Goal: Task Accomplishment & Management: Use online tool/utility

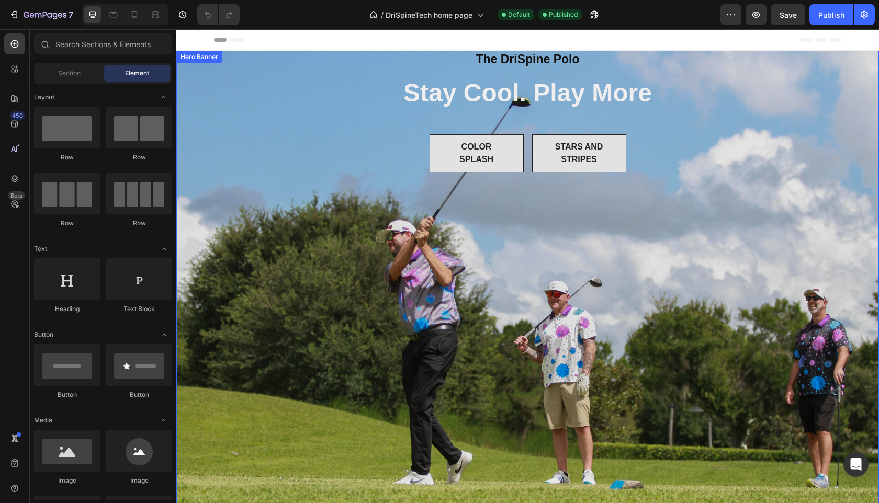
click at [374, 263] on div "Overlay" at bounding box center [527, 285] width 703 height 468
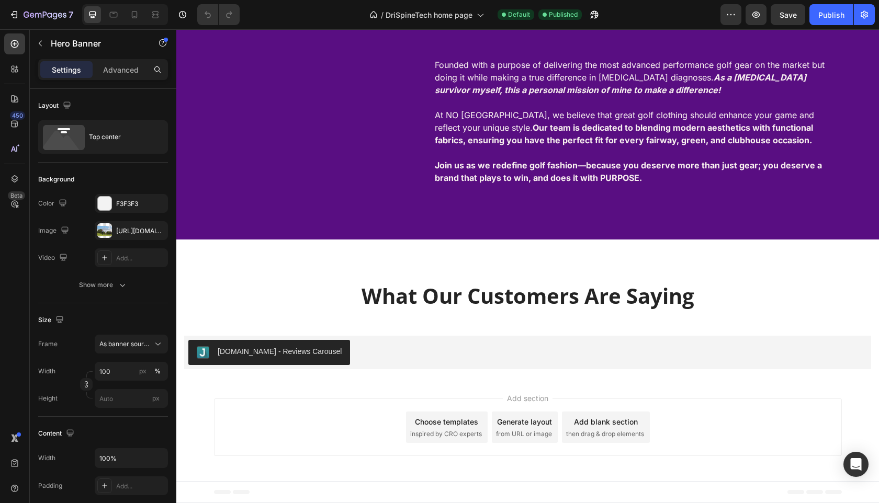
scroll to position [2047, 0]
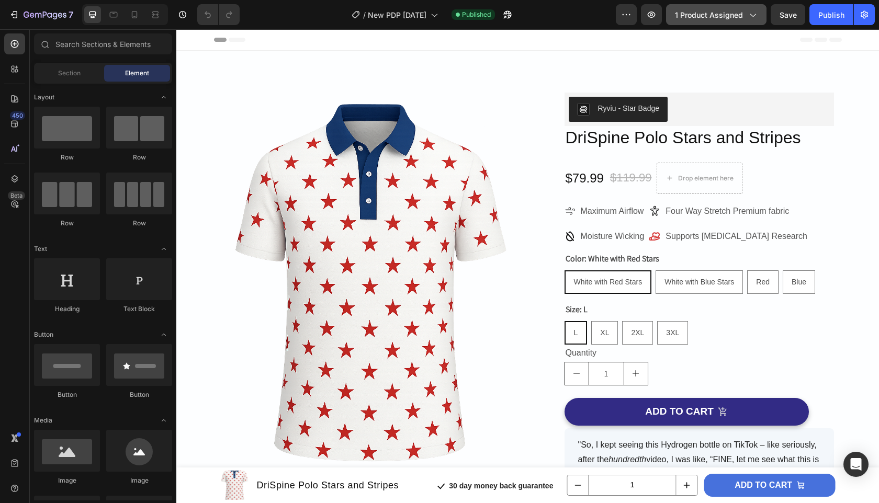
click at [752, 15] on icon "button" at bounding box center [753, 15] width 6 height 3
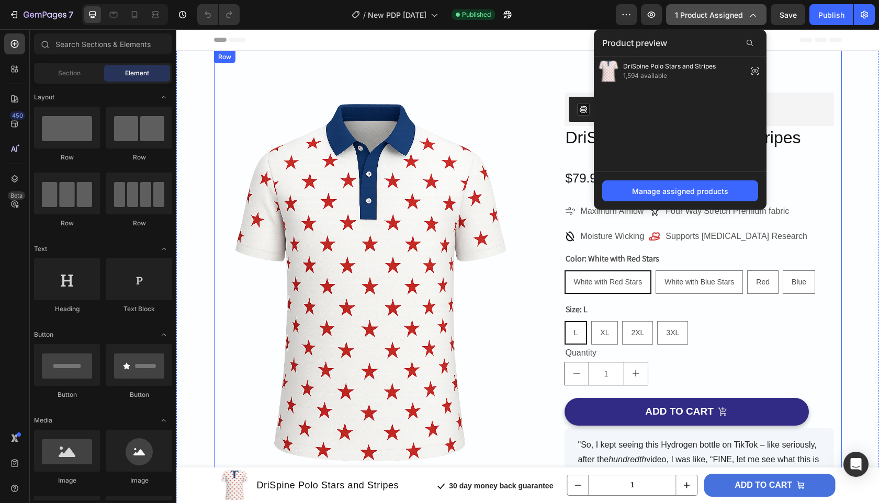
click at [499, 69] on div "Product Images Image Free Shipping Heading On orders over $50 Text block Row Im…" at bounding box center [528, 394] width 628 height 686
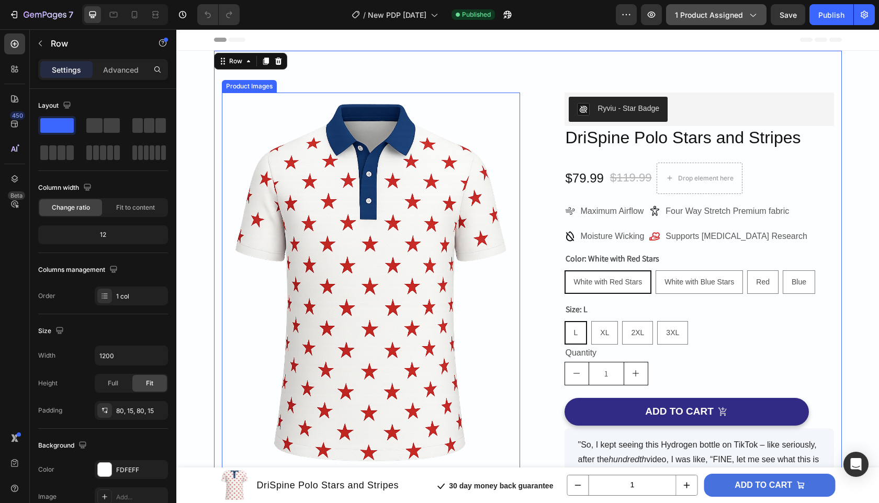
click at [422, 217] on img at bounding box center [371, 292] width 298 height 398
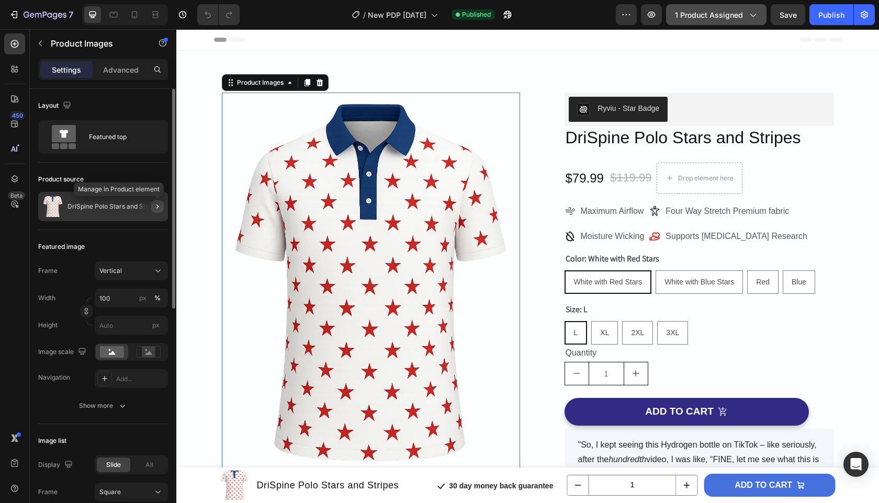
click at [159, 211] on button "button" at bounding box center [157, 206] width 13 height 13
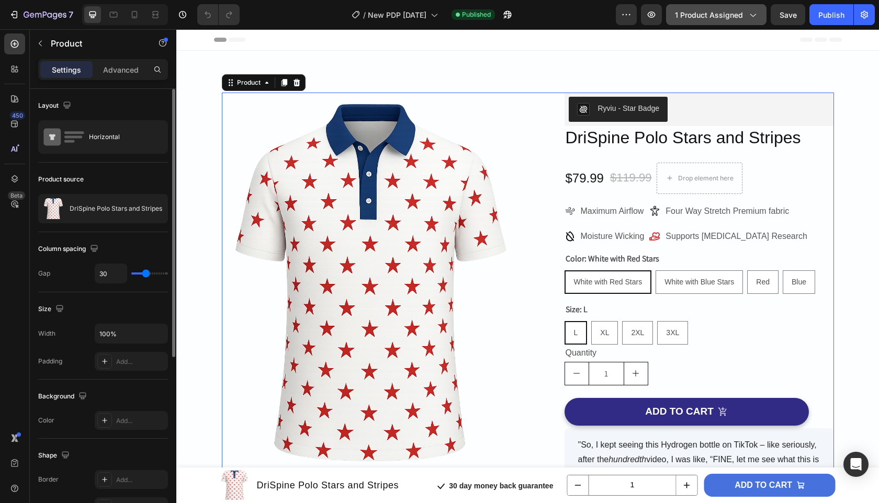
click at [136, 176] on div "Product source" at bounding box center [103, 179] width 130 height 17
click at [104, 206] on p "DriSpine Polo Stars and Stripes" at bounding box center [116, 208] width 93 height 7
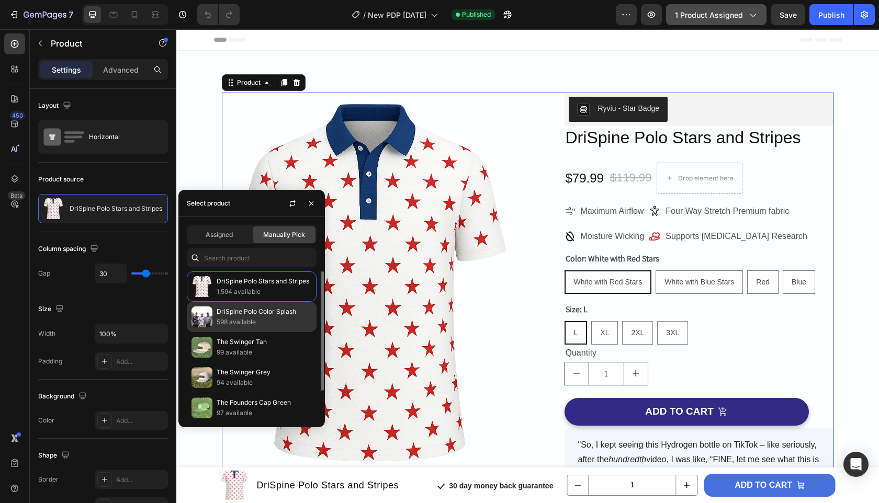
click at [251, 311] on p "DriSpine Polo Color Splash" at bounding box center [264, 312] width 95 height 10
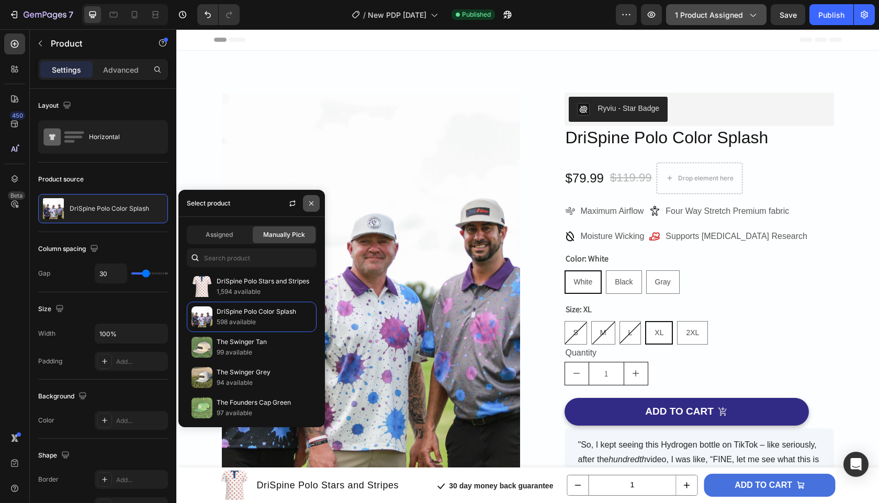
click at [315, 203] on icon "button" at bounding box center [311, 203] width 8 height 8
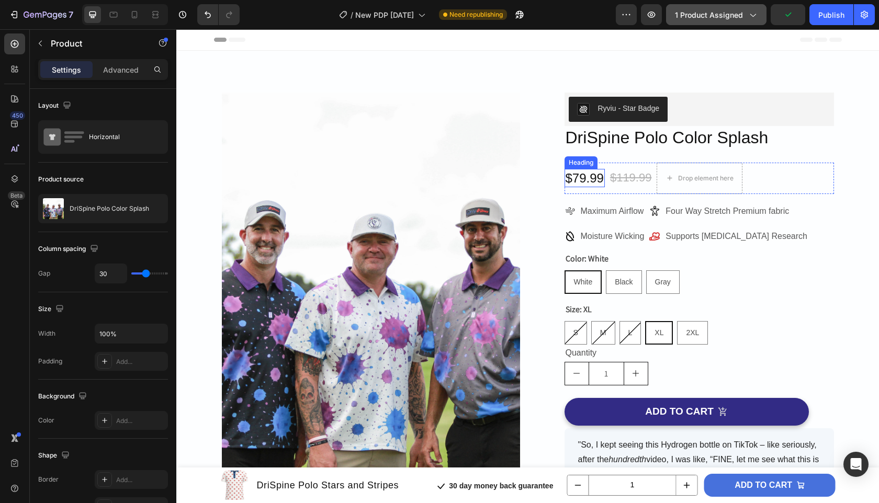
click at [589, 181] on h2 "$79.99" at bounding box center [585, 178] width 40 height 18
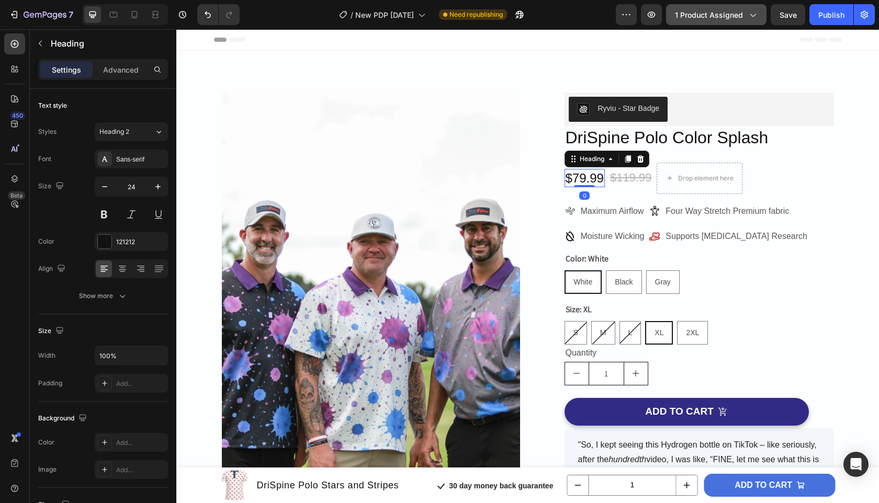
click at [602, 181] on h2 "$79.99" at bounding box center [585, 178] width 40 height 18
click at [637, 182] on s "$119.99" at bounding box center [631, 177] width 42 height 13
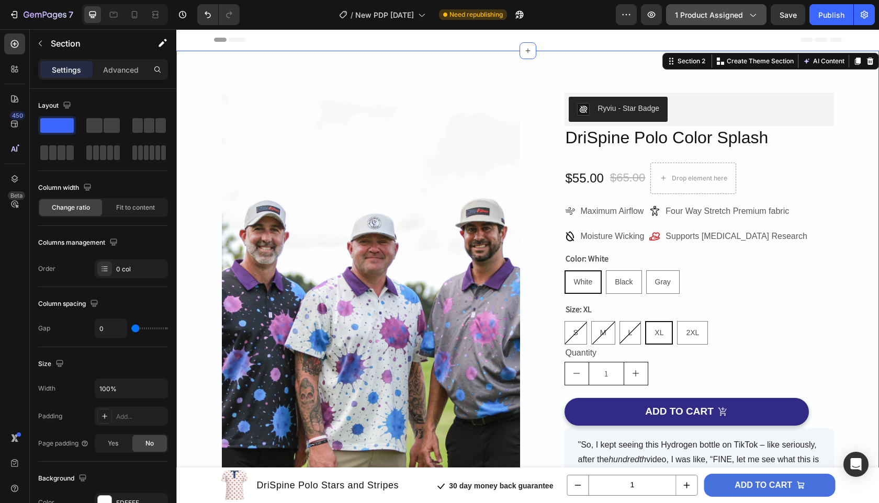
click at [852, 182] on div "30 Day Guarantee Text block Icon Icon Icon Icon Icon Icon List Hoz 100,000+ Hap…" at bounding box center [527, 394] width 703 height 686
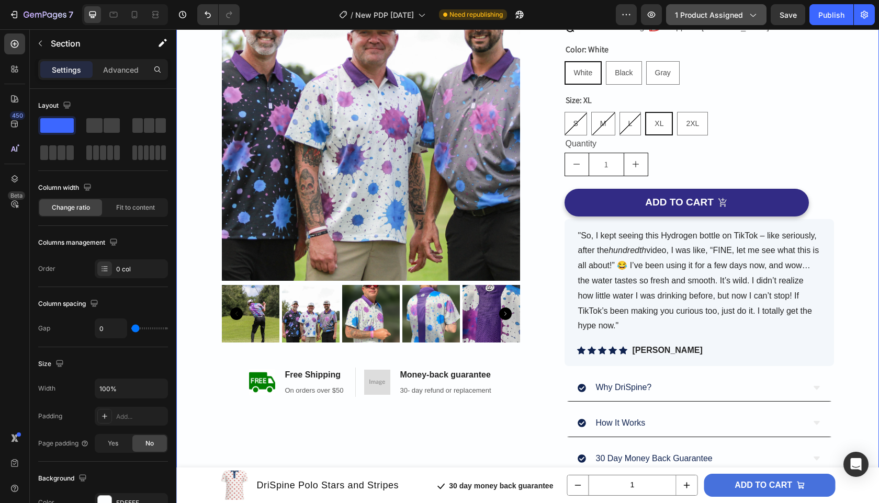
scroll to position [230, 0]
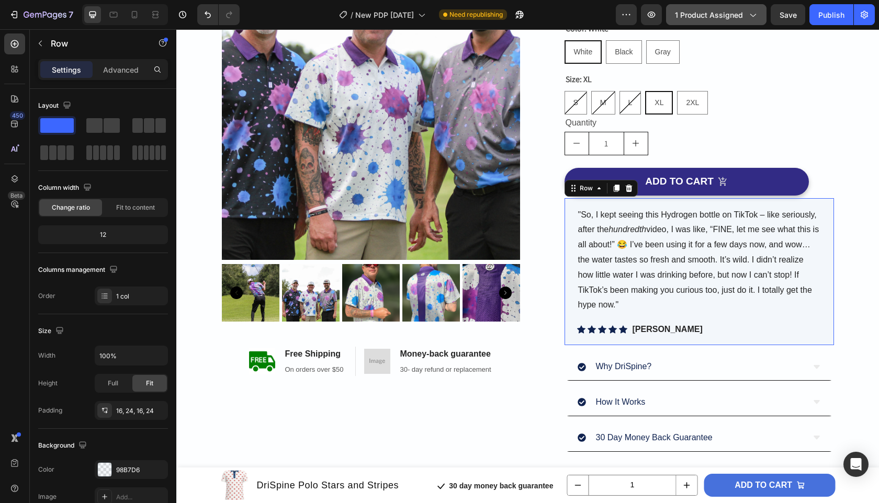
click at [827, 329] on div ""So, I kept seeing this Hydrogen bottle on TikTok – like seriously, after the h…" at bounding box center [700, 272] width 270 height 148
click at [627, 188] on icon at bounding box center [628, 188] width 7 height 7
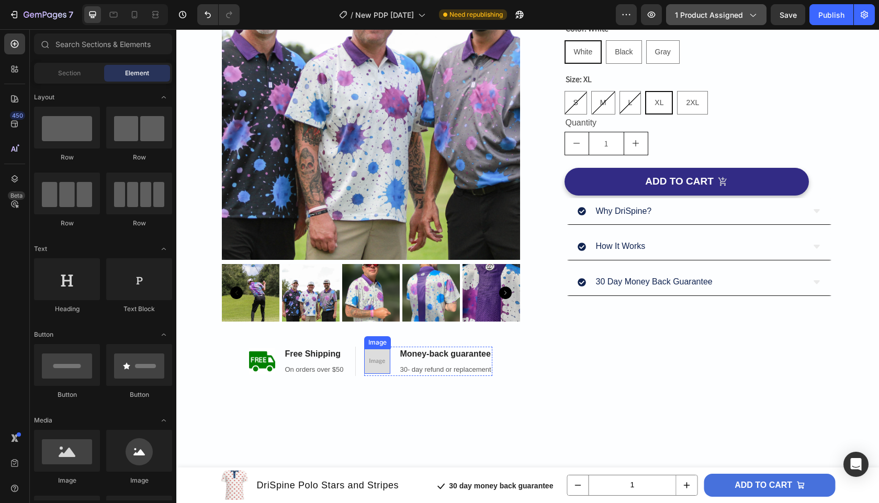
click at [383, 367] on img at bounding box center [377, 361] width 26 height 25
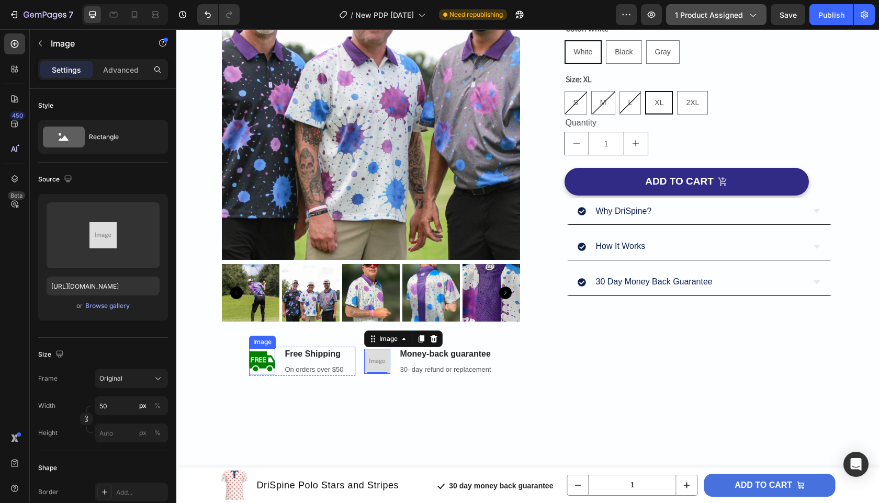
click at [259, 361] on img at bounding box center [262, 362] width 26 height 26
click at [377, 364] on img at bounding box center [377, 361] width 26 height 25
click at [107, 308] on div "Browse gallery" at bounding box center [107, 305] width 44 height 9
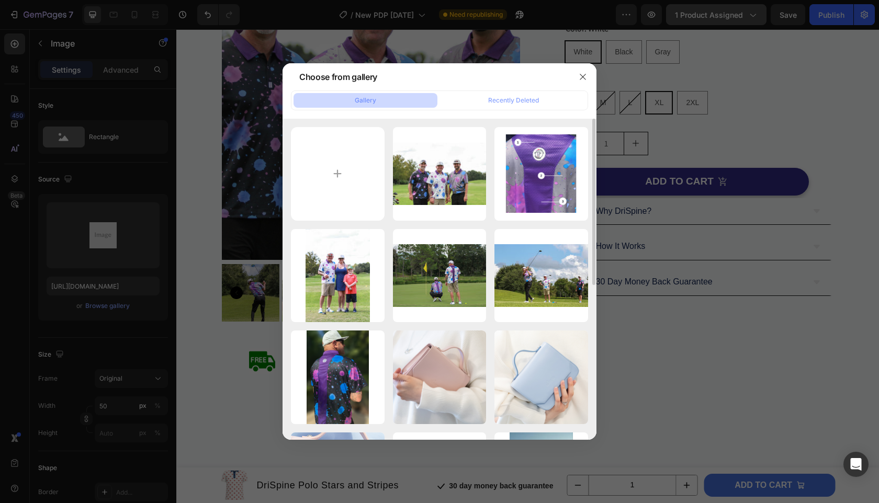
click at [389, 183] on div "theboys.jpg 963.34 kb productdescription.png 1431.07 kb family.jpg 1148.72 kb p…" at bounding box center [439, 428] width 297 height 603
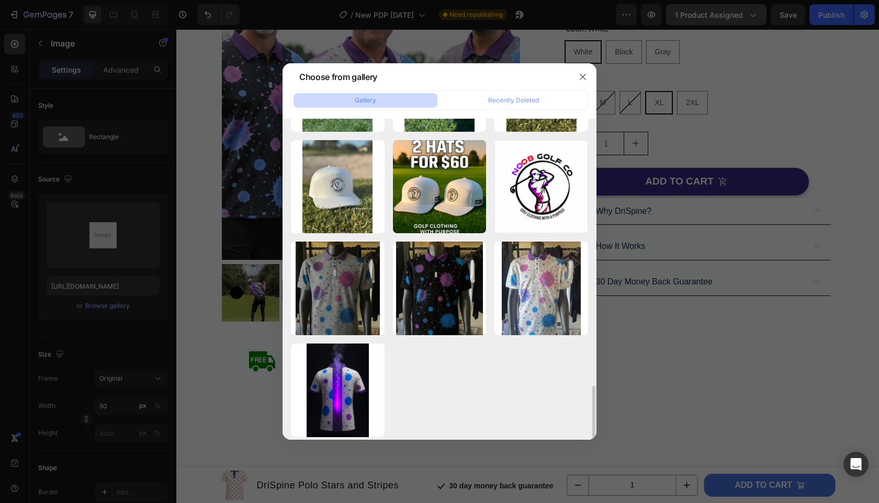
scroll to position [1623, 0]
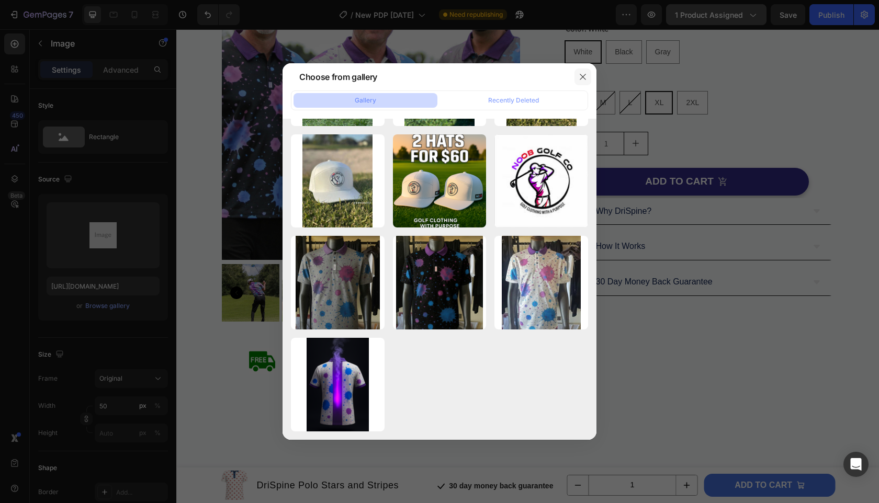
click at [583, 80] on icon "button" at bounding box center [583, 77] width 8 height 8
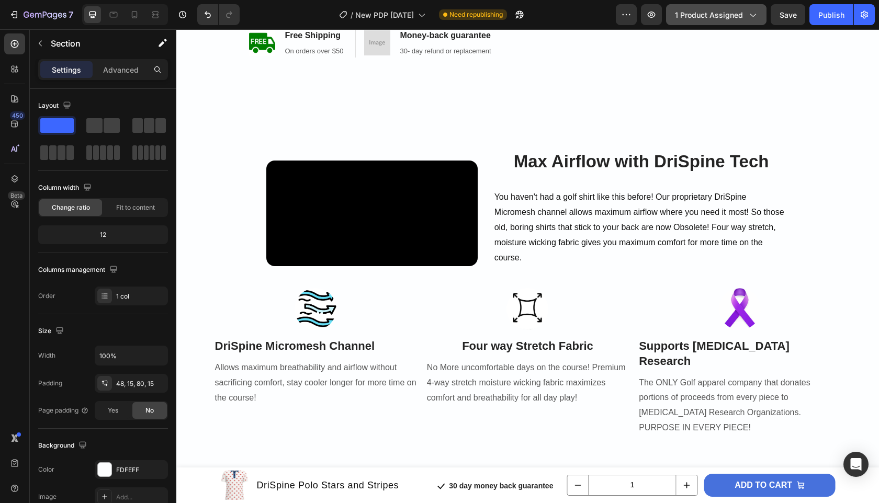
scroll to position [586, 0]
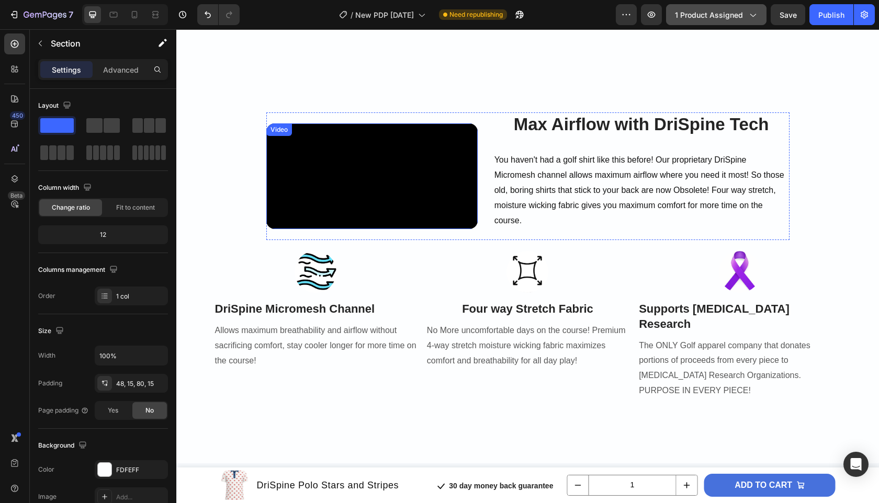
click at [438, 214] on video at bounding box center [371, 177] width 211 height 106
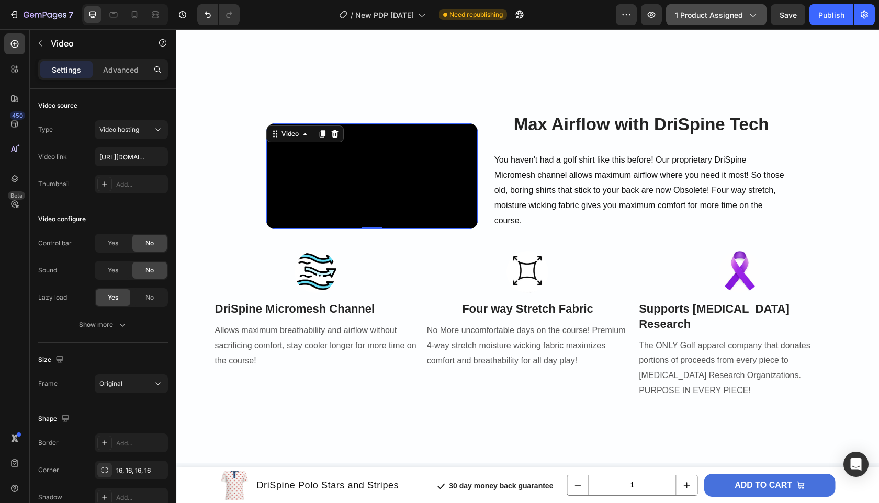
click at [333, 182] on video at bounding box center [371, 177] width 211 height 106
click at [118, 70] on p "Advanced" at bounding box center [121, 69] width 36 height 11
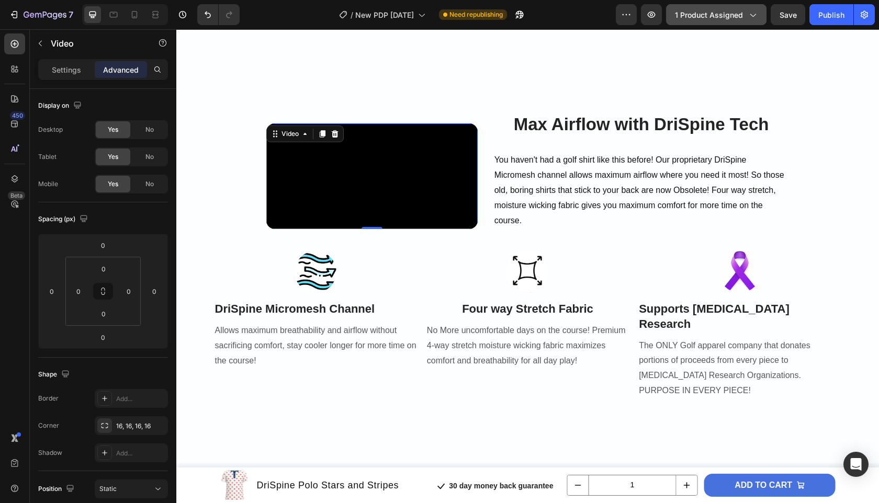
click at [306, 199] on video at bounding box center [371, 177] width 211 height 106
click at [344, 174] on video at bounding box center [371, 177] width 211 height 106
click at [439, 172] on video at bounding box center [371, 177] width 211 height 106
click at [416, 183] on video at bounding box center [371, 177] width 211 height 106
click at [65, 71] on p "Settings" at bounding box center [66, 69] width 29 height 11
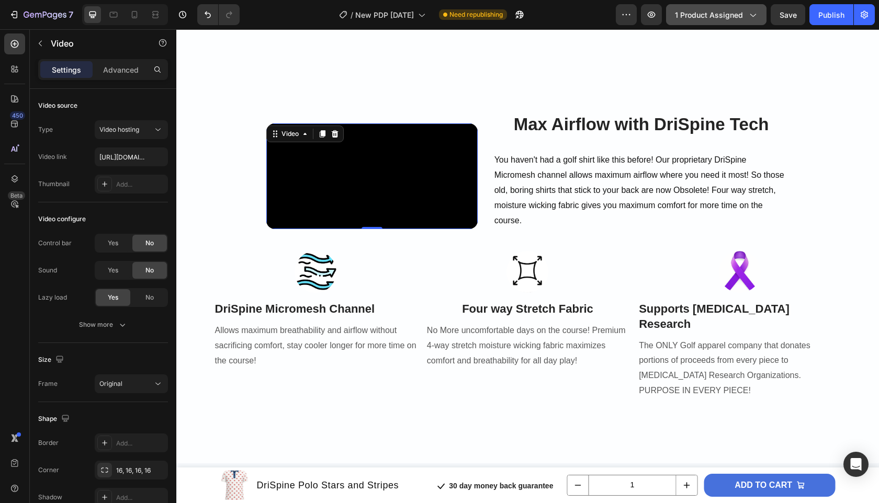
click at [353, 185] on video at bounding box center [371, 177] width 211 height 106
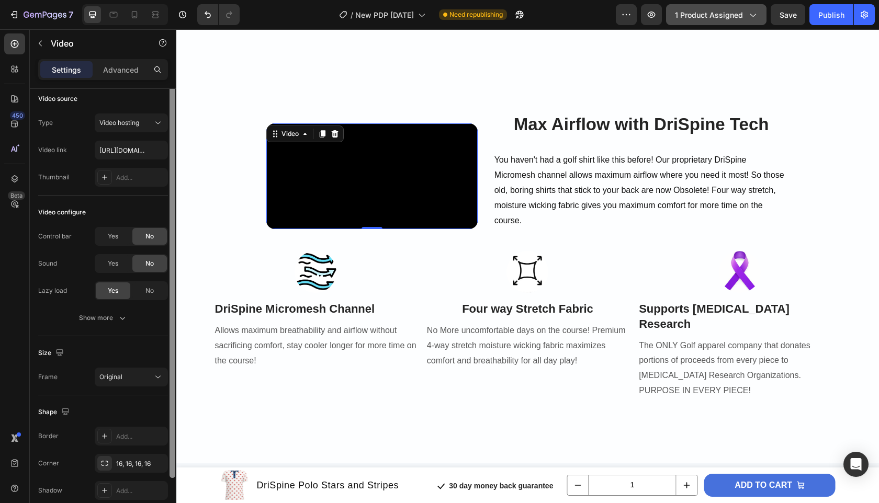
scroll to position [0, 0]
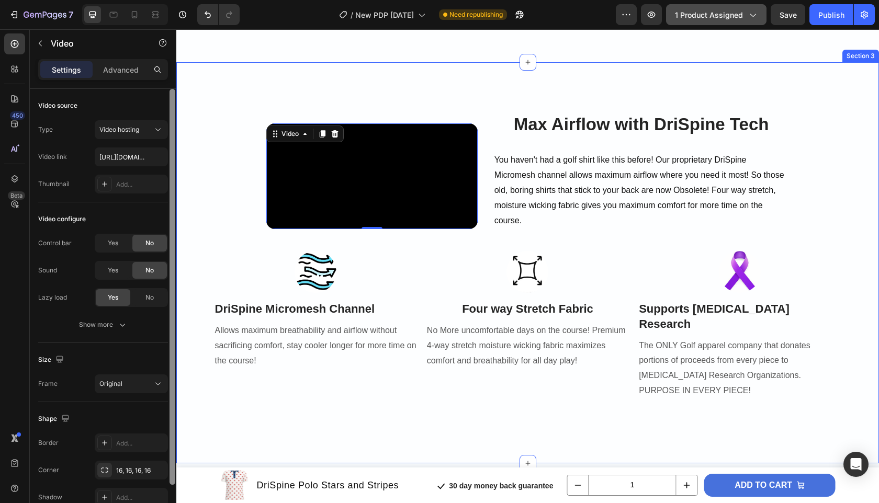
drag, startPoint x: 351, startPoint y: 209, endPoint x: 178, endPoint y: 143, distance: 184.2
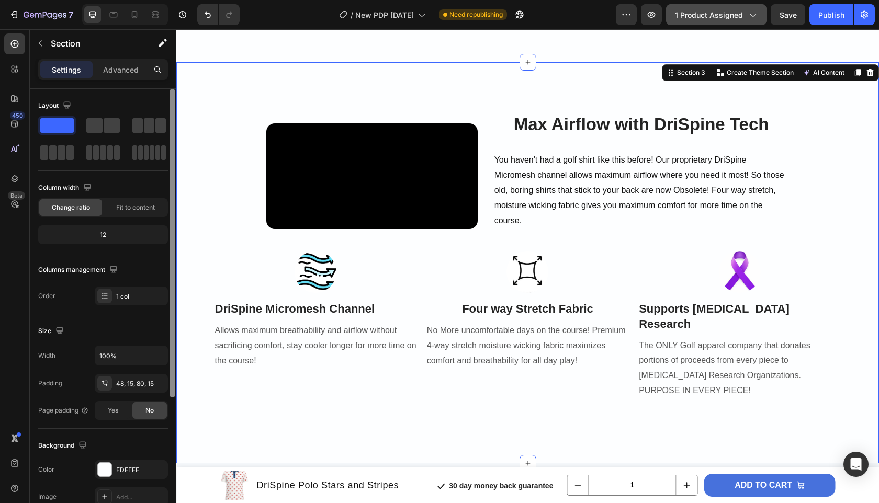
drag, startPoint x: 172, startPoint y: 168, endPoint x: 172, endPoint y: 114, distance: 53.9
click at [172, 113] on div at bounding box center [173, 243] width 6 height 309
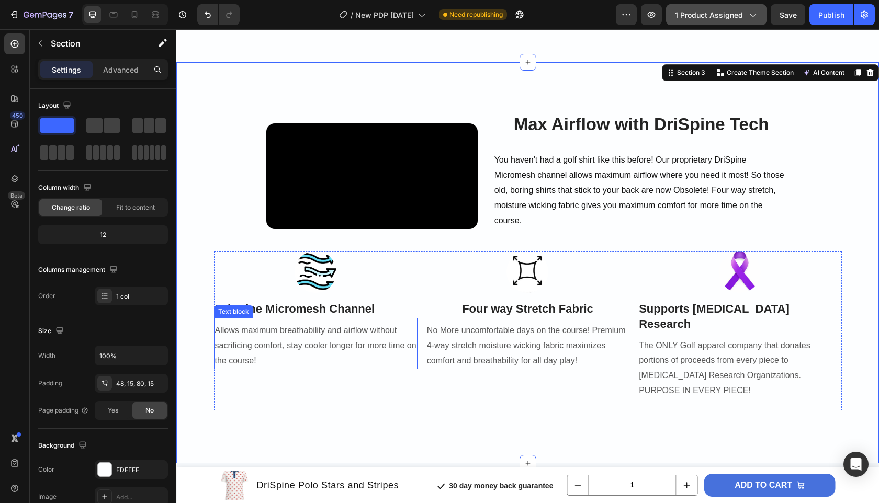
click at [262, 360] on p "Allows maximum breathability and airflow without sacrificing comfort, stay cool…" at bounding box center [315, 345] width 201 height 45
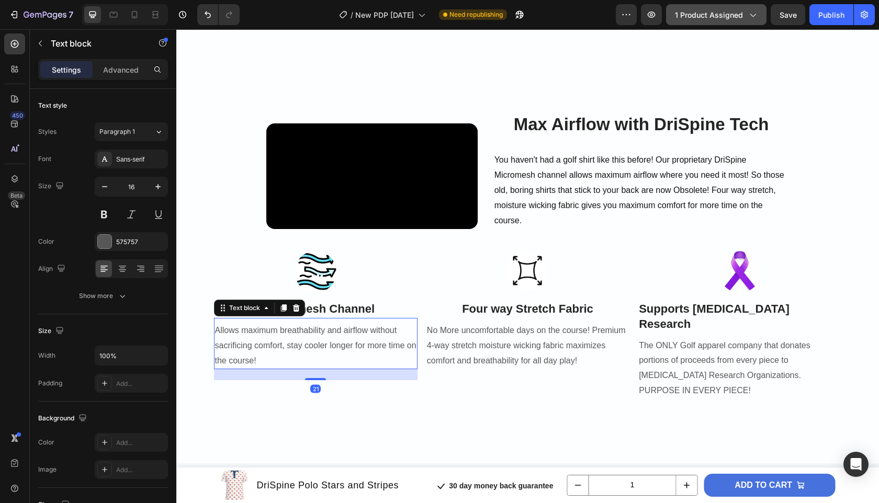
click at [262, 360] on p "Allows maximum breathability and airflow without sacrificing comfort, stay cool…" at bounding box center [315, 345] width 201 height 45
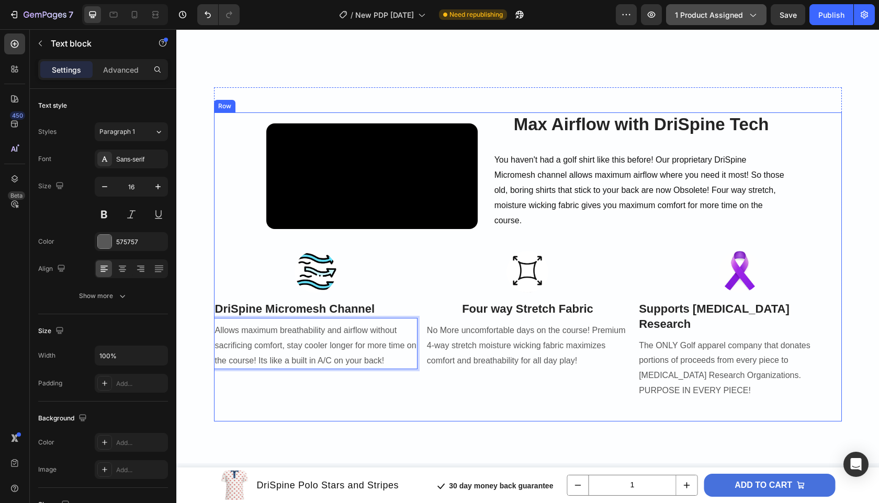
click at [497, 403] on div "Image DriSpine Micromesh Channel Heading Allows maximum breathability and airfl…" at bounding box center [528, 336] width 628 height 170
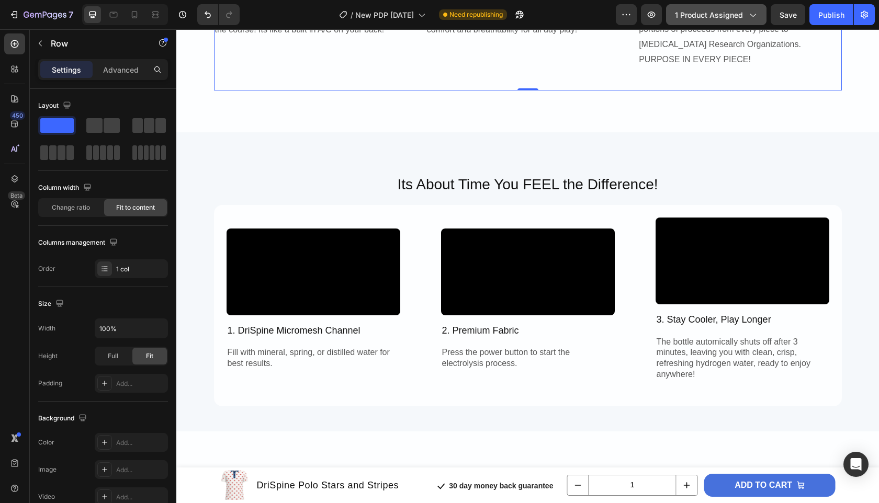
scroll to position [984, 0]
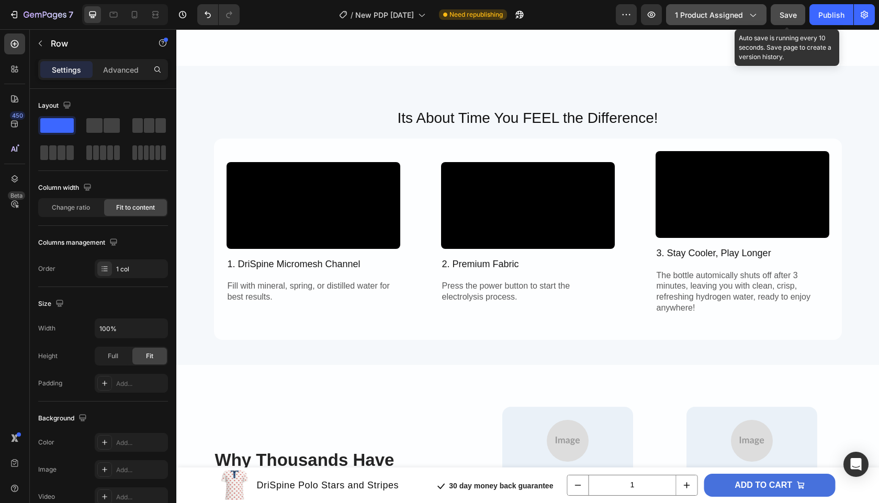
click at [789, 20] on button "Save" at bounding box center [788, 14] width 35 height 21
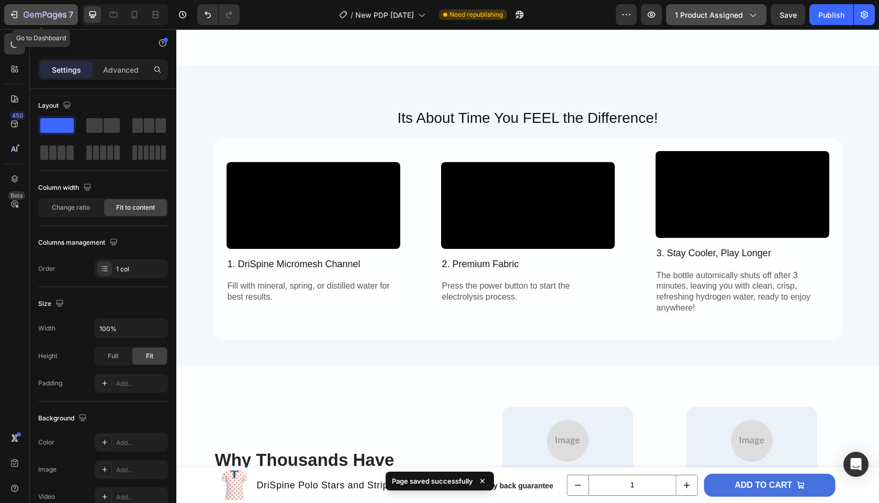
click at [47, 17] on icon "button" at bounding box center [45, 15] width 43 height 9
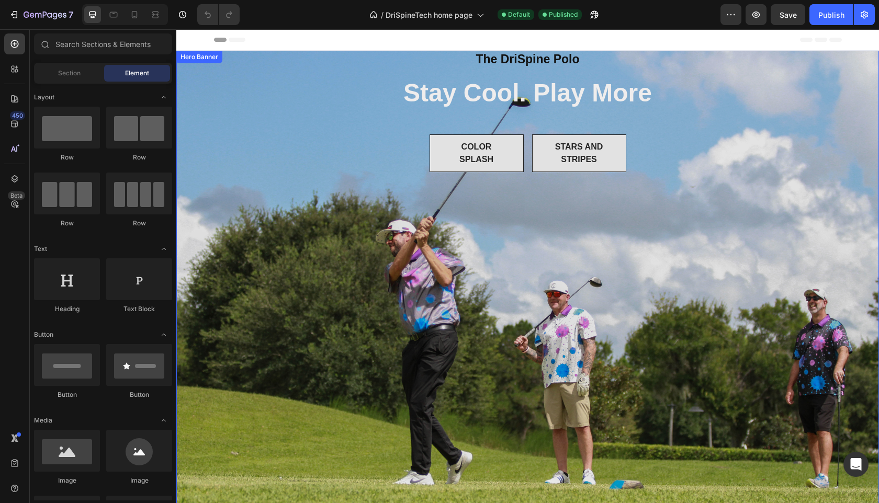
click at [327, 355] on div "Overlay" at bounding box center [527, 285] width 703 height 468
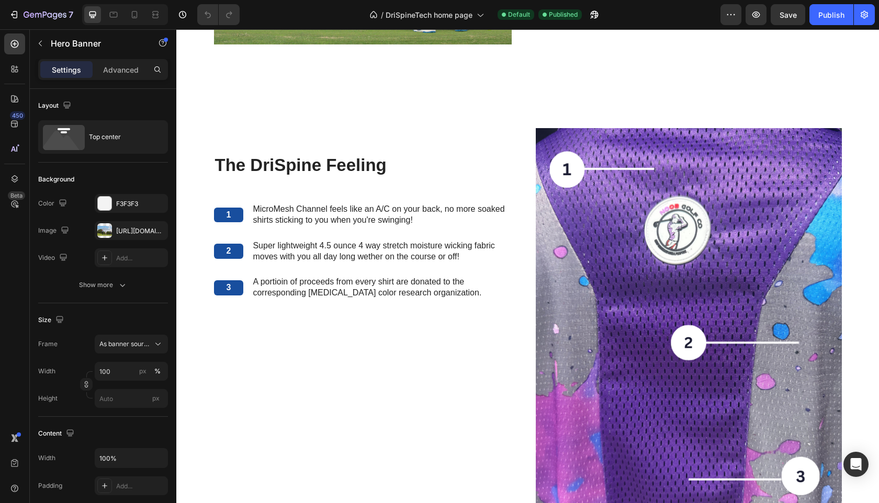
scroll to position [900, 0]
click at [327, 354] on div "The DriSpine Feeling Heading 1 Text Block MicroMesh Channel feels like an A/C o…" at bounding box center [367, 332] width 306 height 408
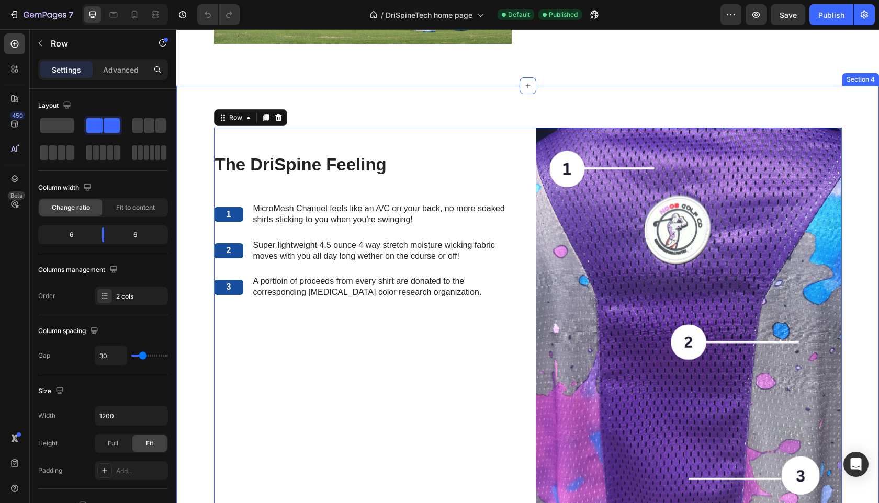
click at [201, 357] on div "The DriSpine Feeling Heading 1 Text Block MicroMesh Channel feels like an A/C o…" at bounding box center [527, 336] width 687 height 417
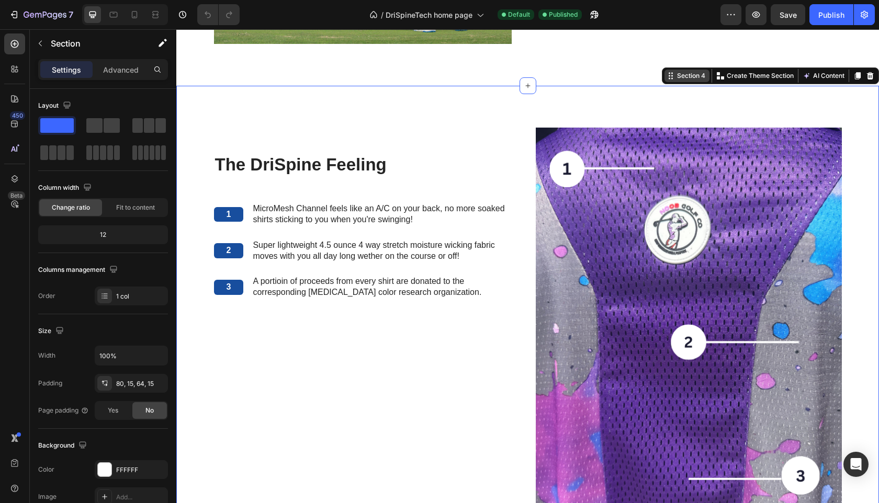
click at [698, 80] on div "Section 4" at bounding box center [691, 75] width 32 height 9
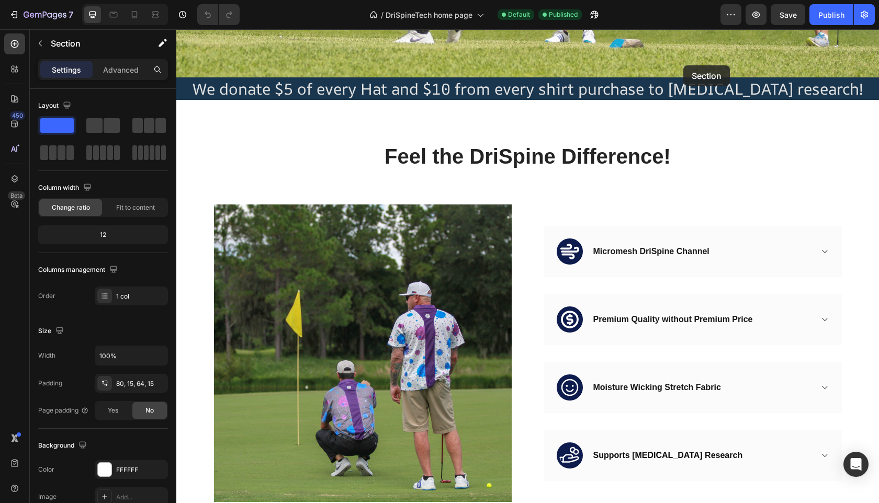
scroll to position [426, 0]
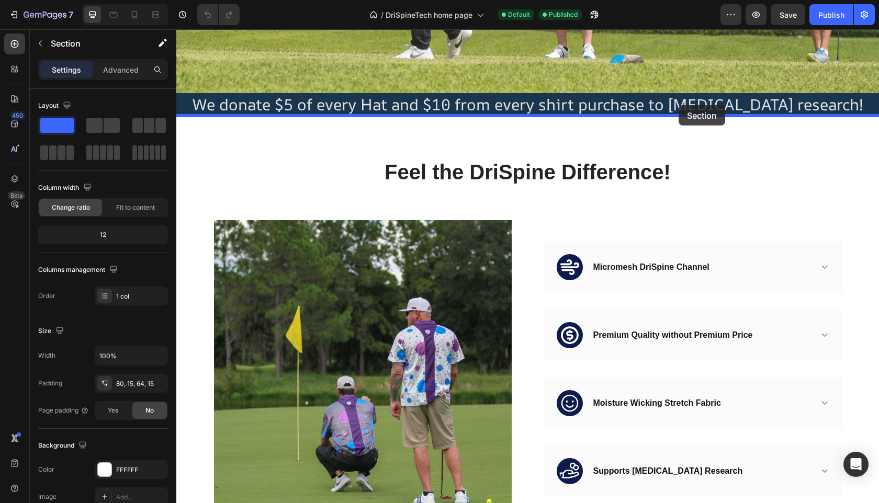
drag, startPoint x: 684, startPoint y: 102, endPoint x: 679, endPoint y: 105, distance: 6.4
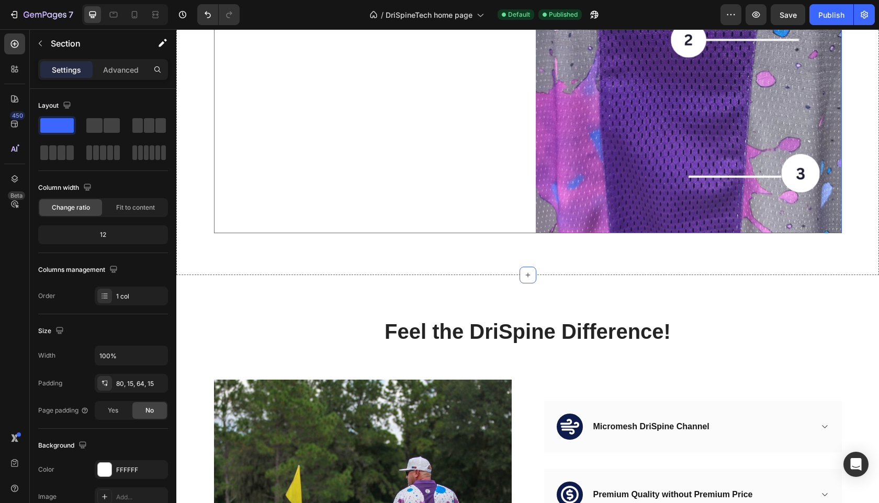
scroll to position [761, 0]
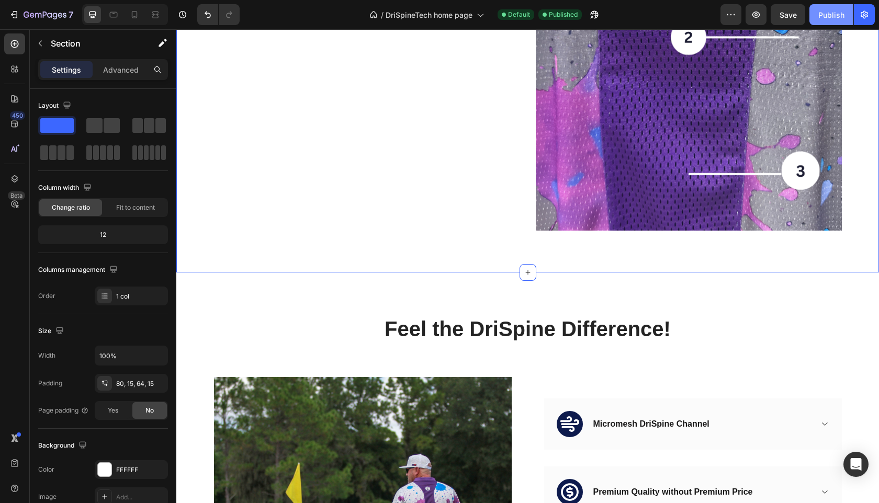
click at [829, 18] on div "Publish" at bounding box center [831, 14] width 26 height 11
